Goal: Navigation & Orientation: Understand site structure

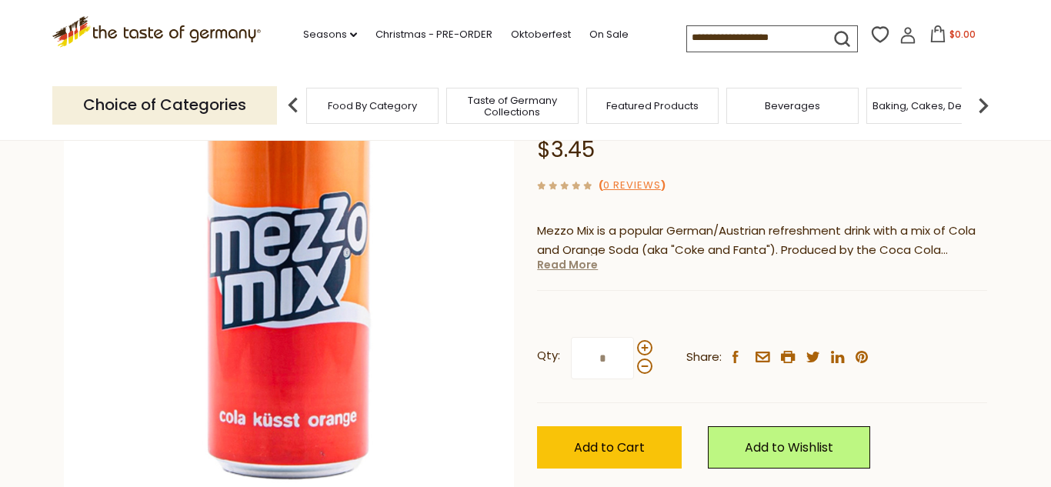
scroll to position [180, 0]
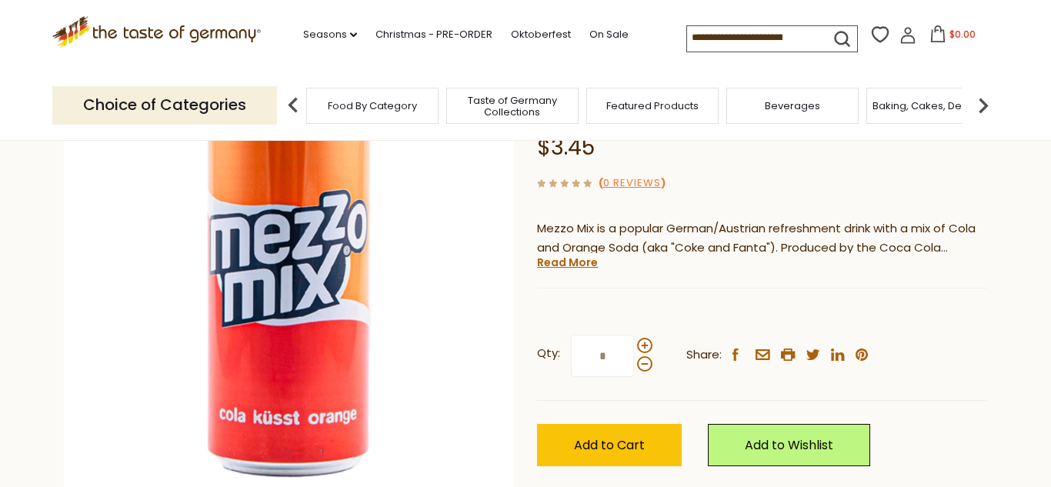
click at [171, 33] on icon ".st0{fill:#EDD300;} .st1{fill:#D33E21;}" at bounding box center [156, 32] width 209 height 32
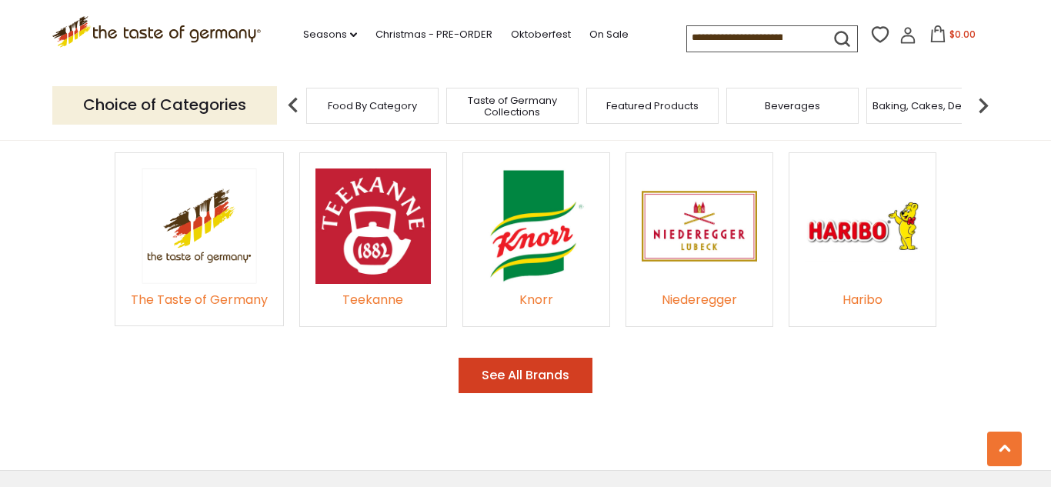
scroll to position [2296, 0]
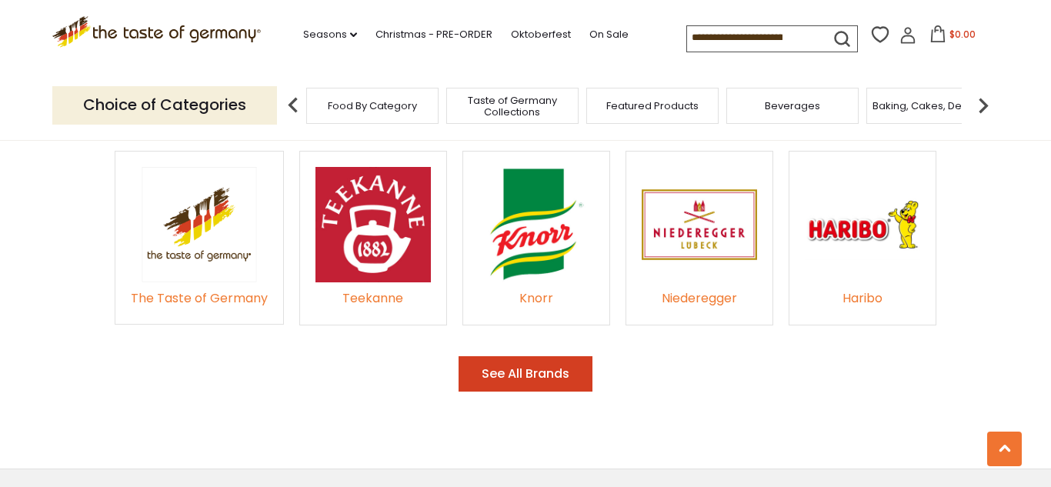
click at [402, 103] on span "Food By Category" at bounding box center [372, 106] width 89 height 12
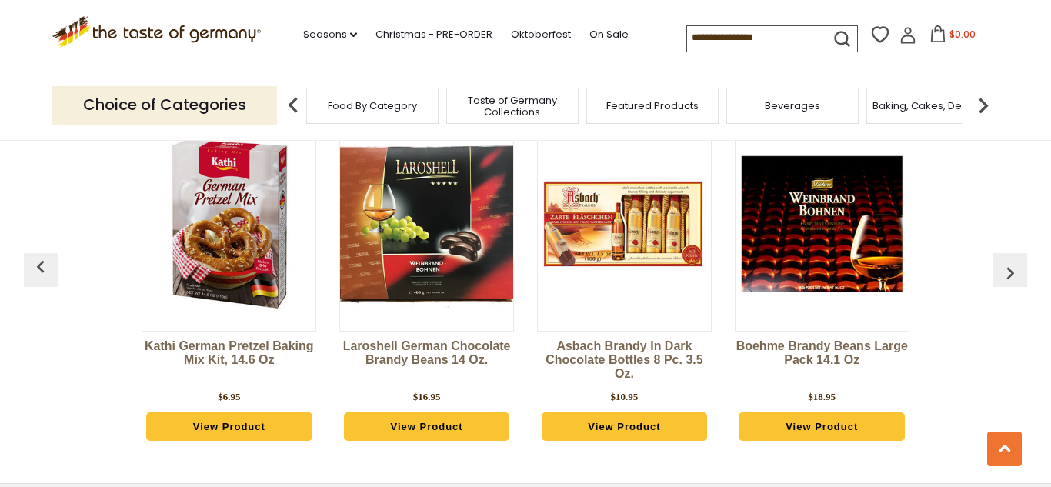
scroll to position [3917, 0]
